Goal: Entertainment & Leisure: Consume media (video, audio)

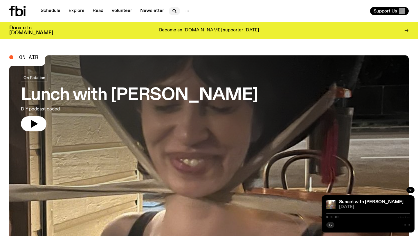
click at [174, 15] on button "button" at bounding box center [175, 11] width 12 height 8
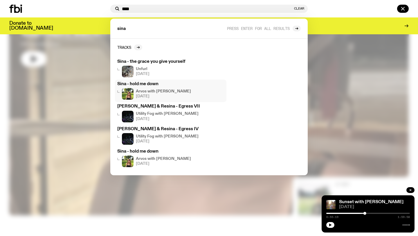
scroll to position [71, 0]
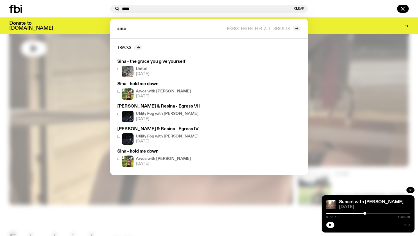
type input "****"
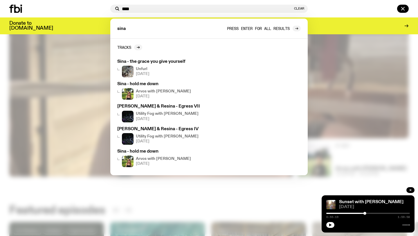
click at [293, 28] on div at bounding box center [296, 29] width 8 height 6
